Goal: Task Accomplishment & Management: Use online tool/utility

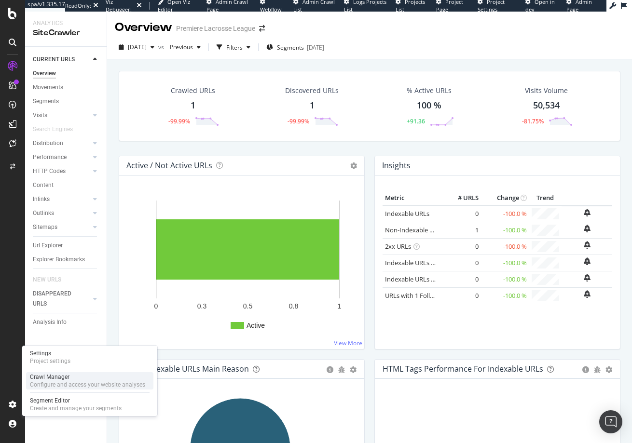
click at [47, 378] on div "Crawl Manager" at bounding box center [87, 377] width 115 height 8
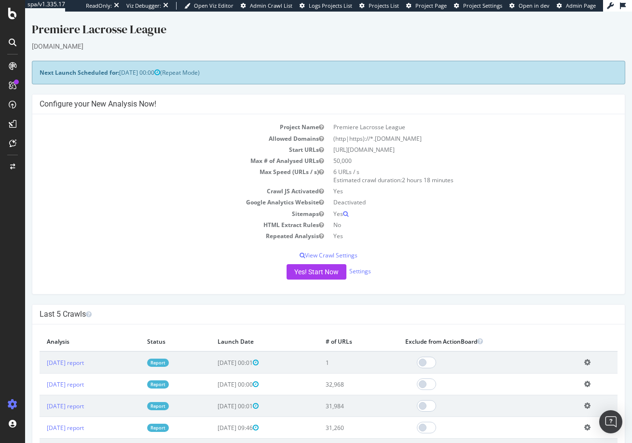
click at [314, 280] on div "Project Name Premiere Lacrosse League Allowed Domains (http|https)://*.[DOMAIN_…" at bounding box center [328, 204] width 592 height 180
click at [313, 275] on button "Yes! Start Now" at bounding box center [317, 271] width 60 height 15
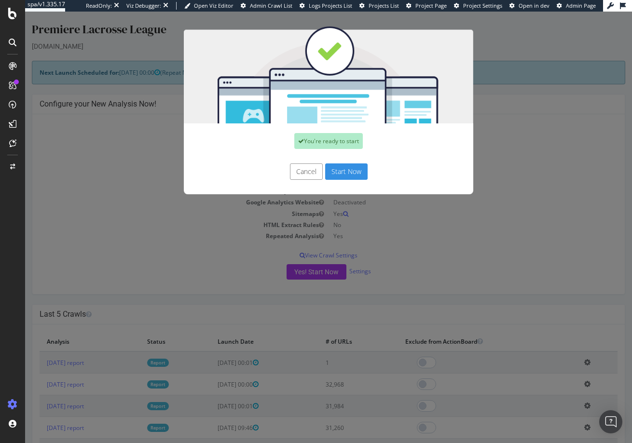
click at [351, 173] on button "Start Now" at bounding box center [346, 172] width 42 height 16
